Goal: Download file/media

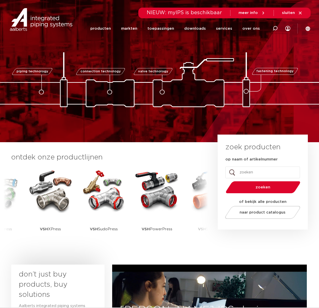
click at [270, 26] on div at bounding box center [275, 28] width 20 height 21
type input "zwenk"
click button "Zoeken" at bounding box center [0, 0] width 0 height 0
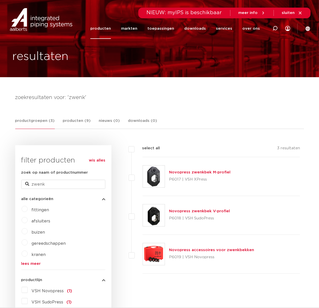
click at [187, 170] on link "Novopress zwenkbek M-profiel" at bounding box center [199, 172] width 61 height 4
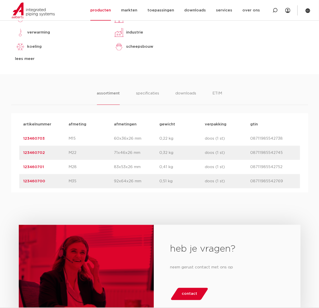
scroll to position [270, 0]
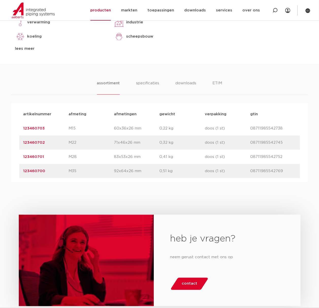
click at [60, 155] on p "123460701" at bounding box center [45, 157] width 45 height 6
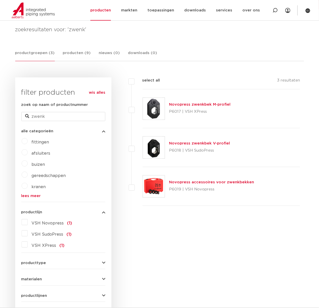
scroll to position [72, 0]
click at [159, 183] on img at bounding box center [154, 186] width 22 height 22
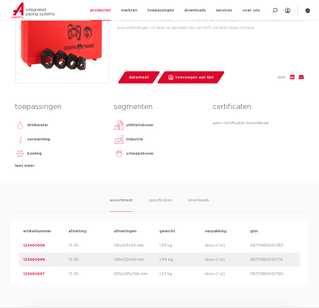
scroll to position [101, 0]
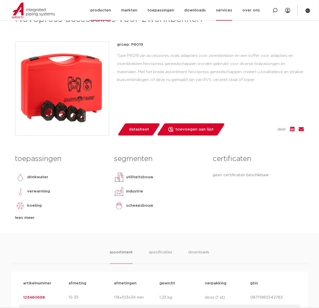
click at [226, 9] on link "services" at bounding box center [224, 10] width 16 height 21
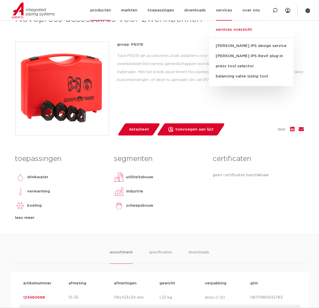
click at [239, 32] on link "services overzicht" at bounding box center [251, 32] width 84 height 11
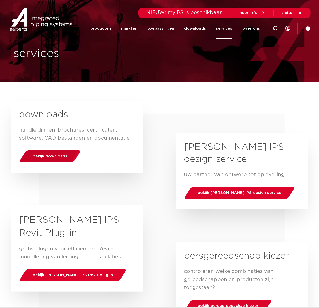
click at [52, 159] on div "bekijk downloads" at bounding box center [50, 156] width 65 height 13
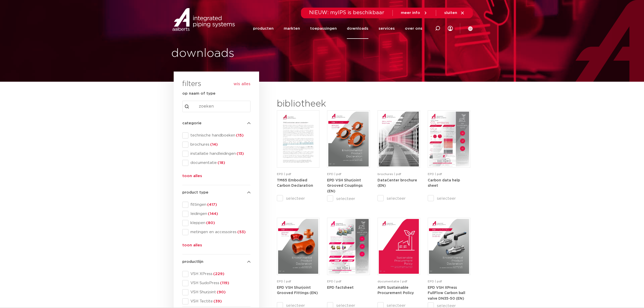
click at [218, 133] on span "technische handboeken (15)" at bounding box center [219, 135] width 62 height 5
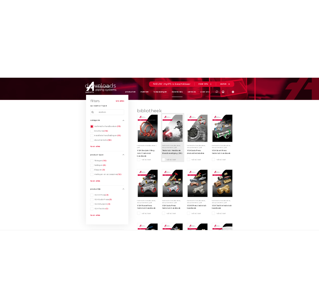
scroll to position [101, 0]
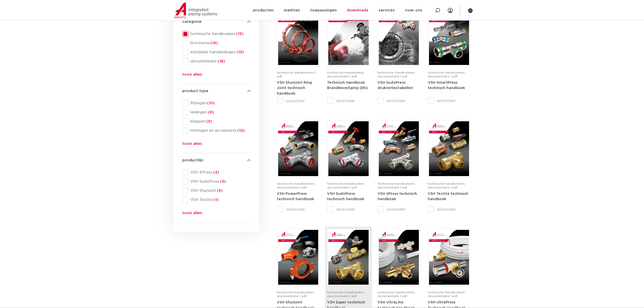
click at [356, 249] on img at bounding box center [349, 257] width 40 height 55
